Goal: Check status: Check status

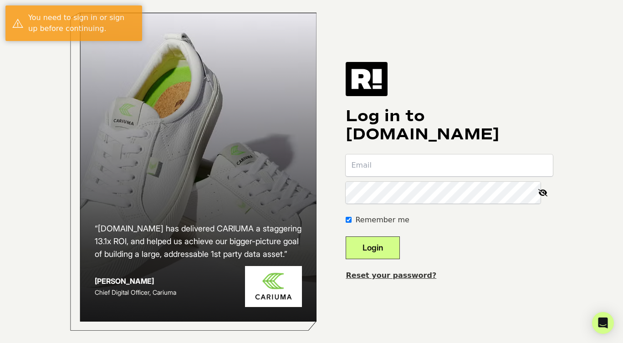
type input "[EMAIL_ADDRESS][DOMAIN_NAME]"
click at [390, 248] on button "Login" at bounding box center [373, 247] width 54 height 23
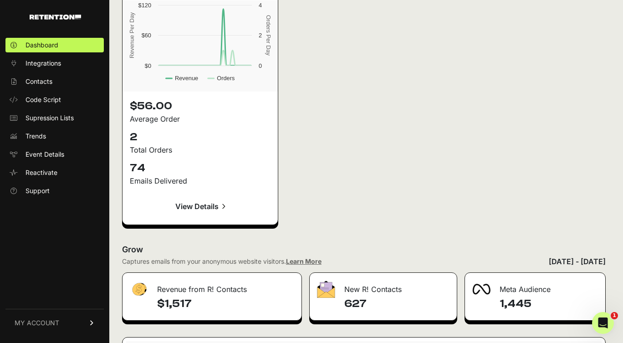
scroll to position [1241, 0]
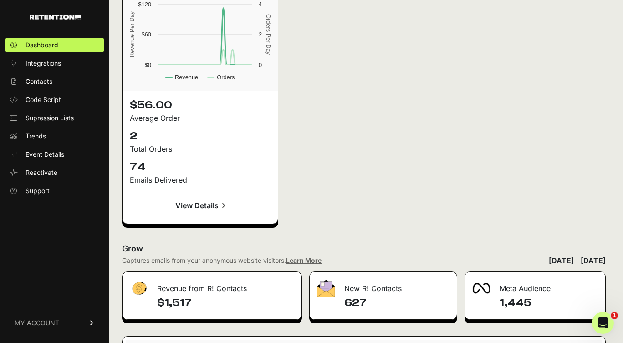
click at [190, 204] on link "View Details" at bounding box center [200, 205] width 141 height 22
